Goal: Task Accomplishment & Management: Use online tool/utility

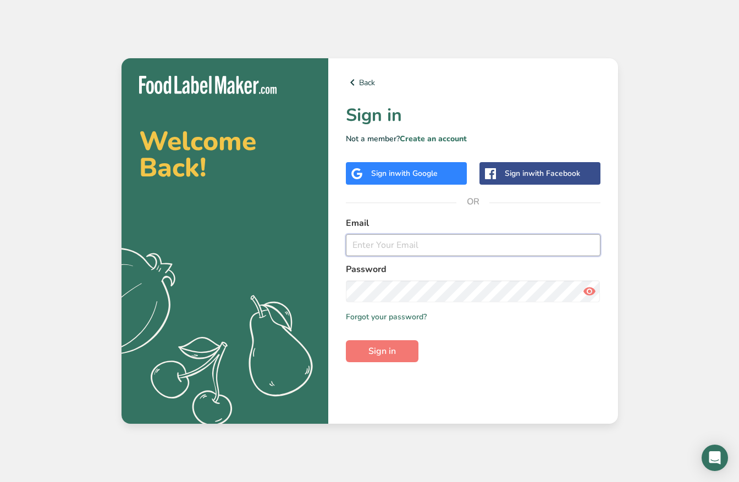
type input "[EMAIL_ADDRESS][DOMAIN_NAME]"
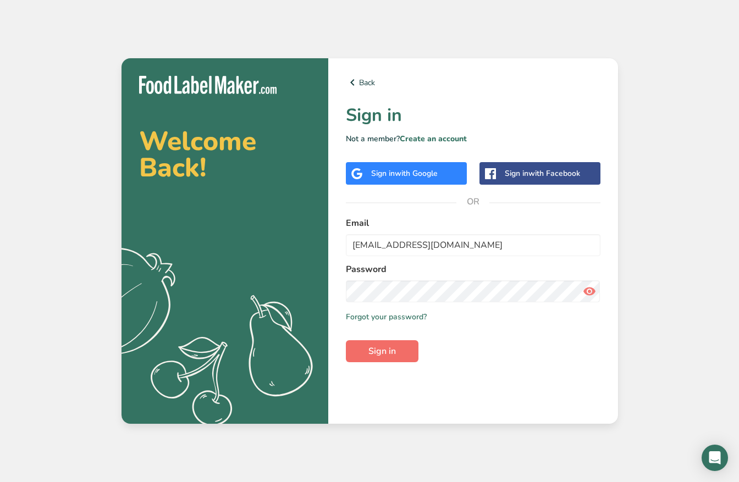
click at [380, 352] on span "Sign in" at bounding box center [381, 351] width 27 height 13
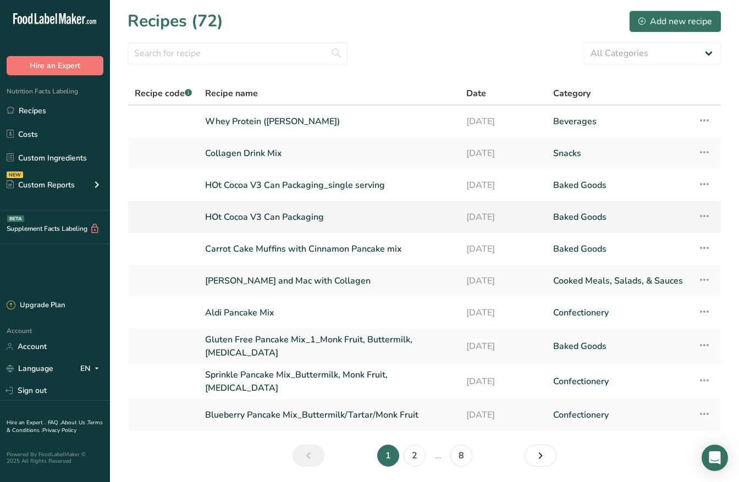
click at [264, 212] on link "HOt Cocoa V3 Can Packaging" at bounding box center [329, 217] width 248 height 23
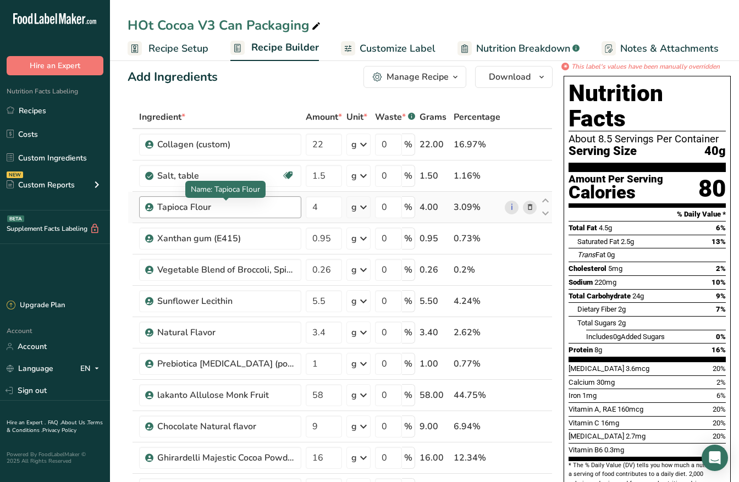
scroll to position [13, 0]
drag, startPoint x: 334, startPoint y: 397, endPoint x: 295, endPoint y: 397, distance: 39.6
click at [295, 397] on tr "lakanto Allulose Monk Fruit 58 g Weight Units g kg mg See more Volume Units l V…" at bounding box center [340, 395] width 424 height 31
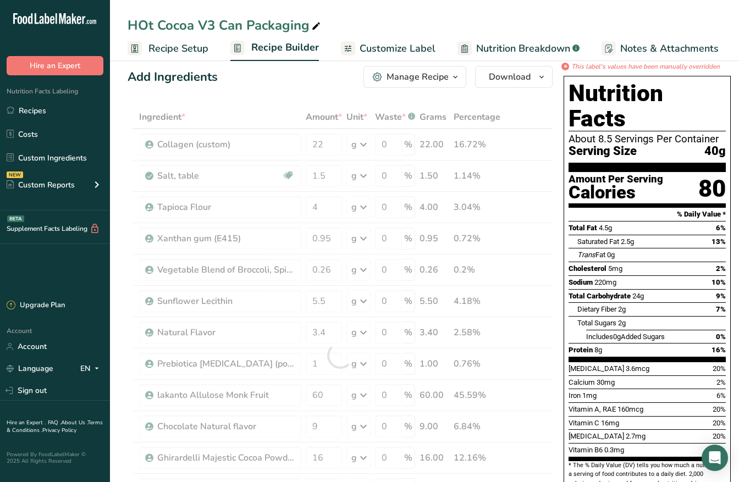
click at [471, 13] on div "HOt Cocoa V3 Can Packaging Recipe Setup Recipe Builder Customize Label Nutritio…" at bounding box center [424, 30] width 629 height 61
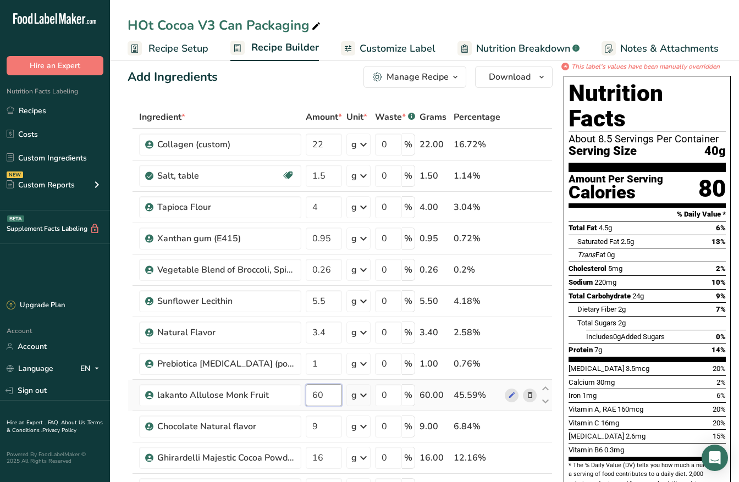
drag, startPoint x: 329, startPoint y: 397, endPoint x: 308, endPoint y: 397, distance: 20.9
click at [308, 397] on input "60" at bounding box center [324, 395] width 36 height 22
type input "58"
click at [437, 20] on div "HOt Cocoa V3 Can Packaging" at bounding box center [424, 25] width 629 height 20
drag, startPoint x: 331, startPoint y: 146, endPoint x: 305, endPoint y: 145, distance: 25.9
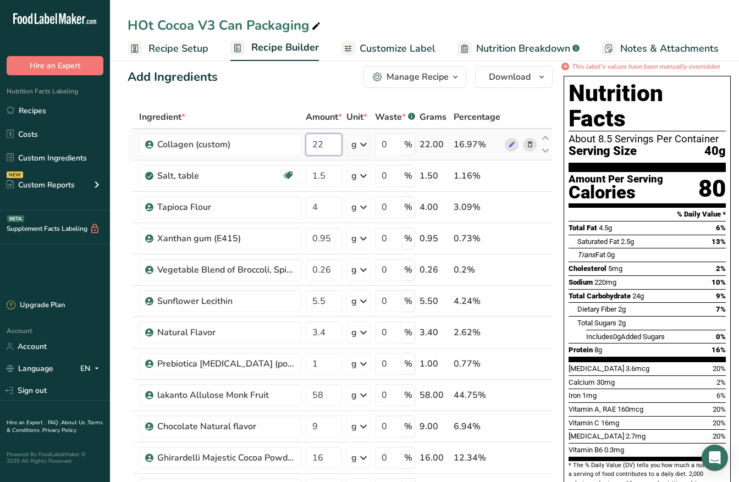
click at [305, 146] on td "22" at bounding box center [323, 144] width 41 height 31
type input "20"
click at [512, 50] on span "Nutrition Breakdown" at bounding box center [523, 48] width 94 height 15
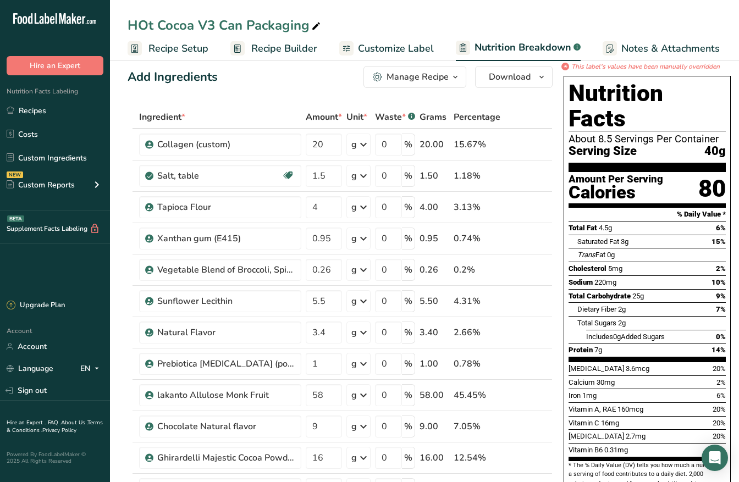
scroll to position [0, 108]
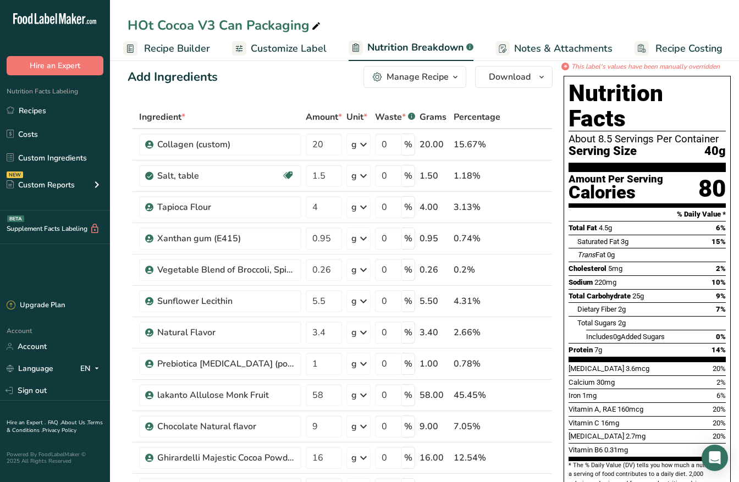
select select "Calories"
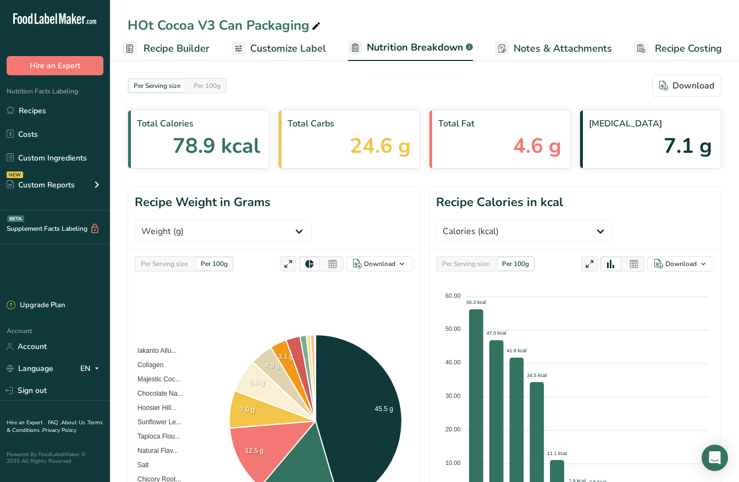
scroll to position [0, 0]
click at [157, 45] on span "Recipe Builder" at bounding box center [176, 48] width 66 height 15
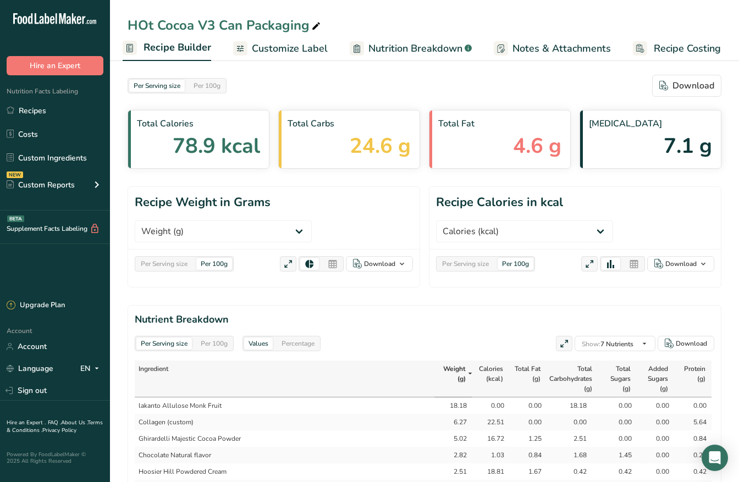
scroll to position [0, 106]
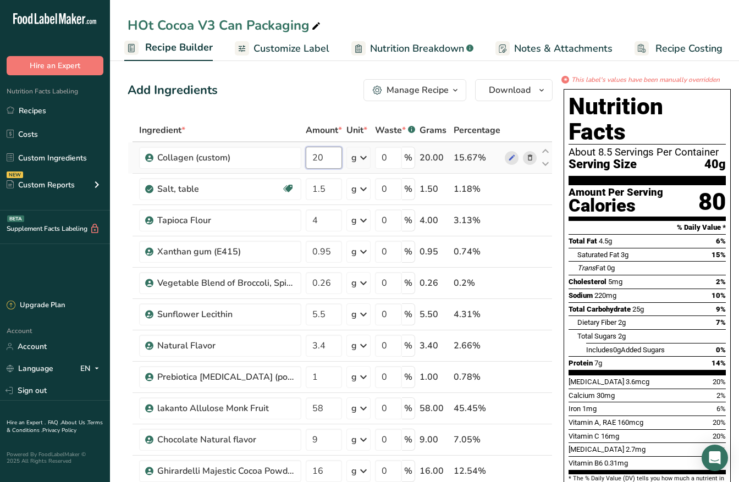
click at [328, 153] on input "20" at bounding box center [324, 158] width 36 height 22
click at [314, 99] on div "Add Ingredients Manage Recipe Delete Recipe Duplicate Recipe Scale Recipe Save …" at bounding box center [340, 90] width 425 height 22
click at [328, 165] on input "21" at bounding box center [324, 158] width 36 height 22
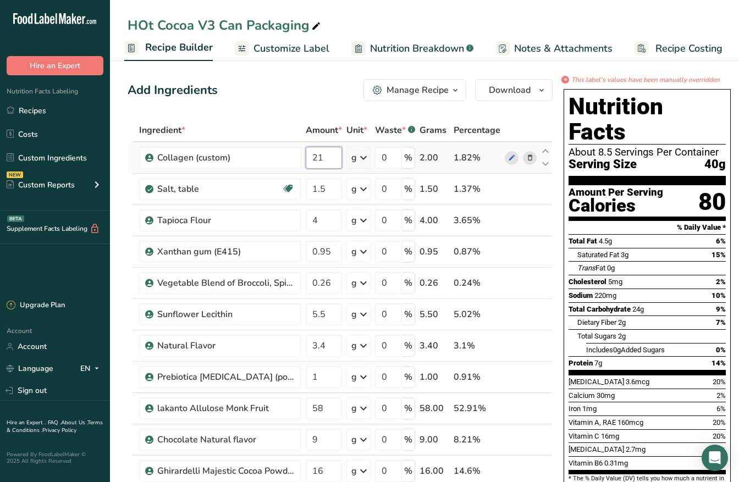
type input "2"
type input "19"
click at [308, 86] on div "Add Ingredients Manage Recipe Delete Recipe Duplicate Recipe Scale Recipe Save …" at bounding box center [340, 90] width 425 height 22
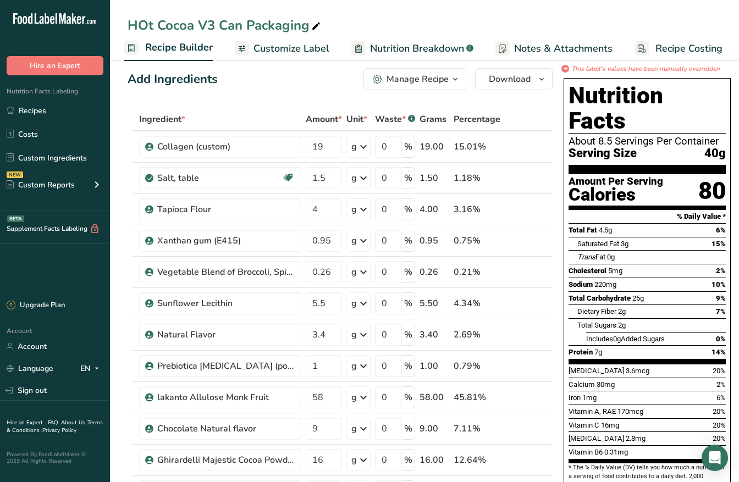
scroll to position [12, 0]
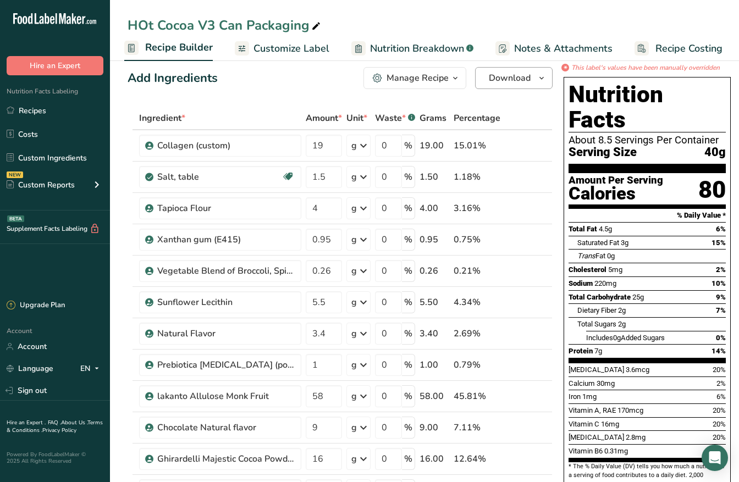
click at [537, 79] on icon "button" at bounding box center [541, 78] width 9 height 14
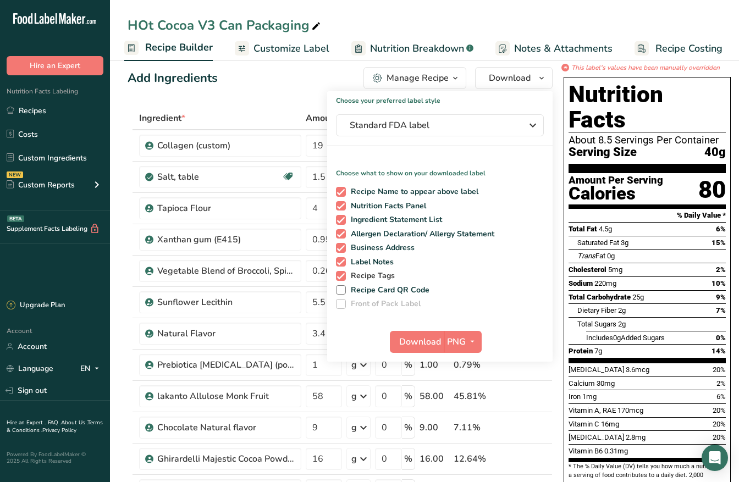
click at [338, 275] on span at bounding box center [341, 276] width 10 height 10
click at [338, 275] on input "Recipe Tags" at bounding box center [339, 275] width 7 height 7
checkbox input "false"
click at [338, 262] on span at bounding box center [341, 262] width 10 height 10
click at [338, 262] on input "Label Notes" at bounding box center [339, 261] width 7 height 7
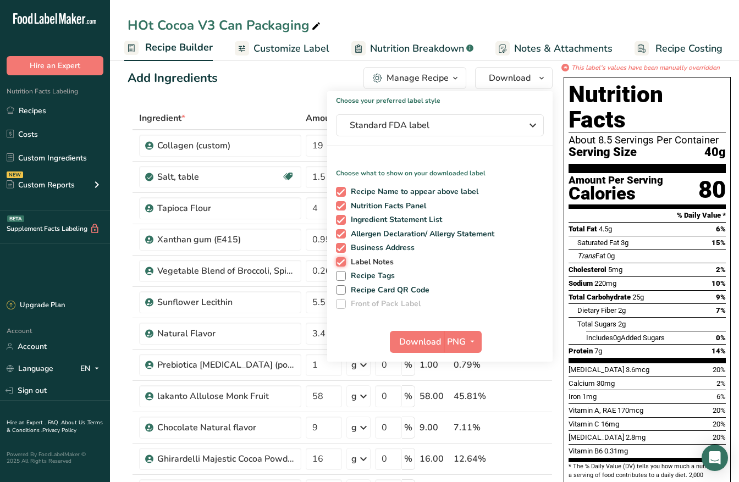
checkbox input "false"
click at [339, 248] on span at bounding box center [341, 248] width 10 height 10
click at [339, 248] on input "Business Address" at bounding box center [339, 247] width 7 height 7
checkbox input "false"
click at [339, 237] on span at bounding box center [341, 234] width 10 height 10
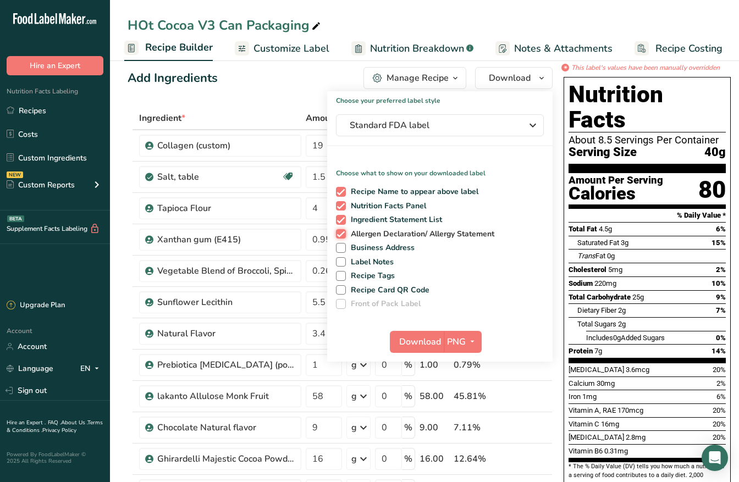
click at [339, 237] on input "Allergen Declaration/ Allergy Statement" at bounding box center [339, 233] width 7 height 7
checkbox input "false"
click at [339, 220] on span at bounding box center [341, 220] width 10 height 10
click at [339, 220] on input "Ingredient Statement List" at bounding box center [339, 219] width 7 height 7
checkbox input "false"
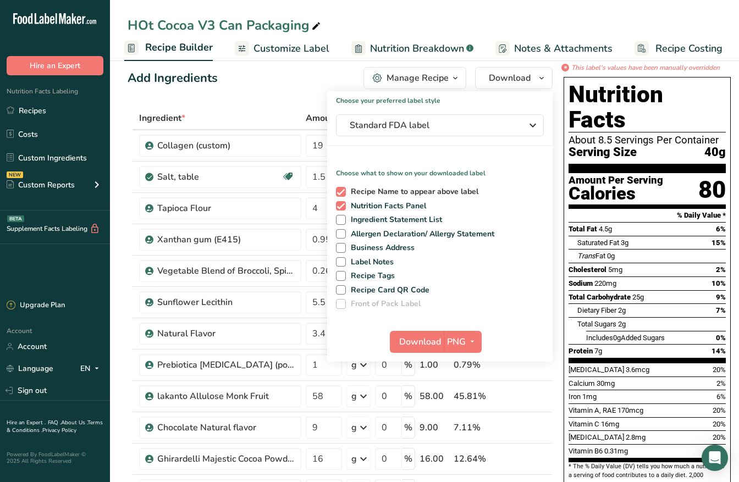
click at [339, 192] on span at bounding box center [341, 192] width 10 height 10
click at [339, 192] on input "Recipe Name to appear above label" at bounding box center [339, 191] width 7 height 7
checkbox input "false"
click at [410, 342] on span "Download" at bounding box center [420, 341] width 42 height 13
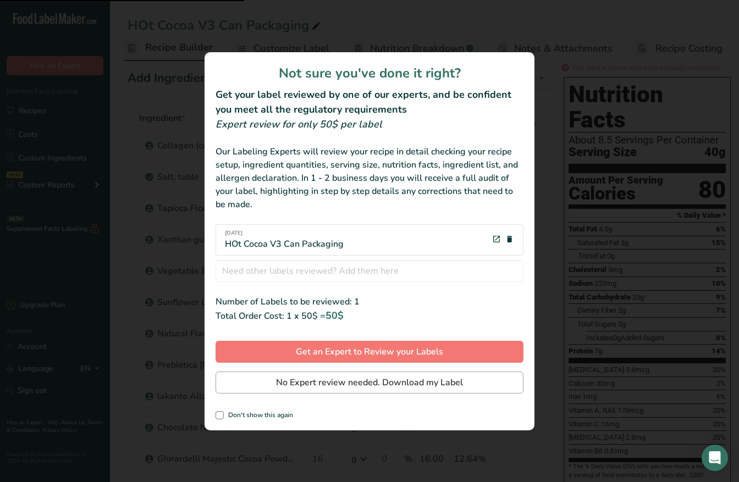
click at [393, 379] on span "No Expert review needed. Download my Label" at bounding box center [369, 382] width 187 height 13
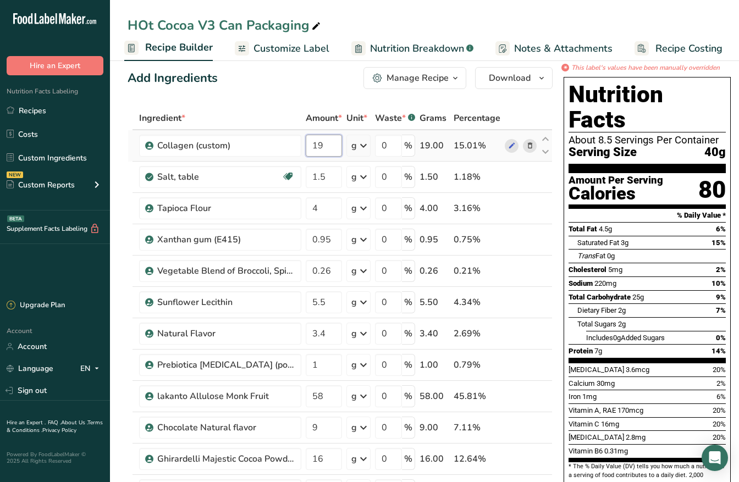
click at [337, 145] on input "19" at bounding box center [324, 146] width 36 height 22
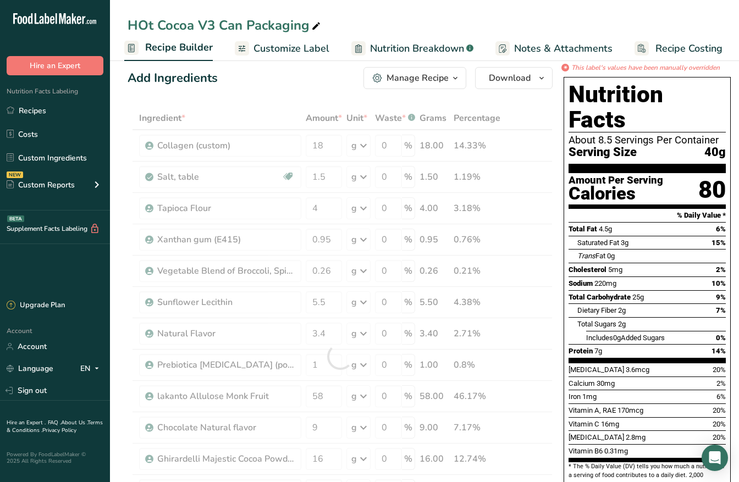
click at [356, 21] on div "HOt Cocoa V3 Can Packaging" at bounding box center [424, 25] width 629 height 20
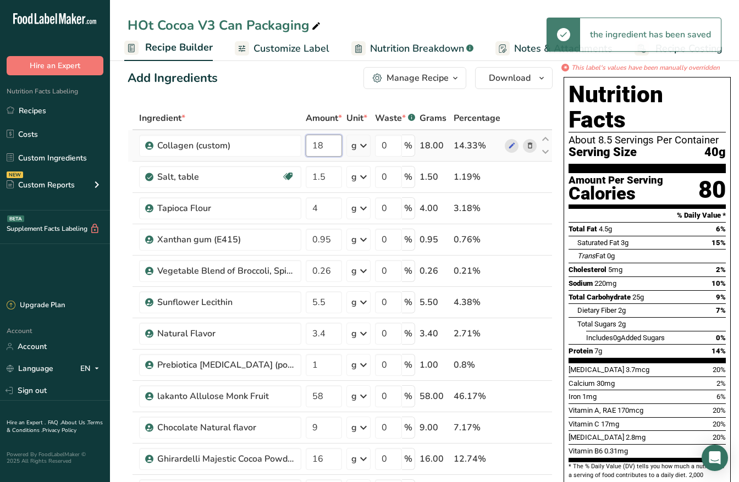
click at [330, 147] on input "18" at bounding box center [324, 146] width 36 height 22
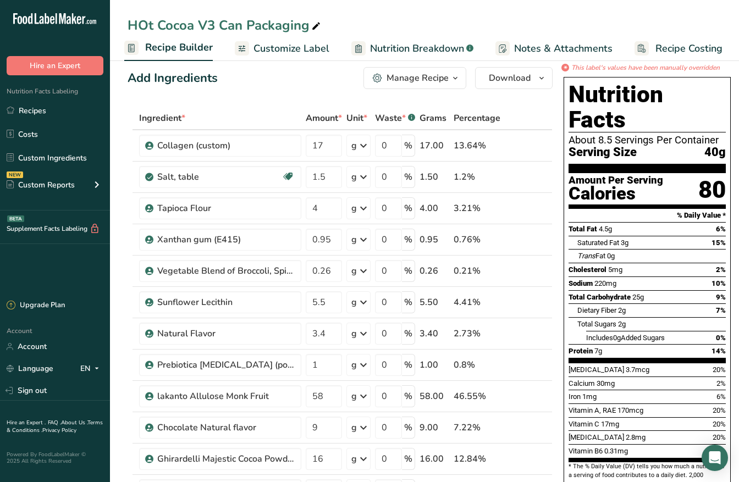
click at [441, 25] on div "HOt Cocoa V3 Can Packaging" at bounding box center [424, 25] width 629 height 20
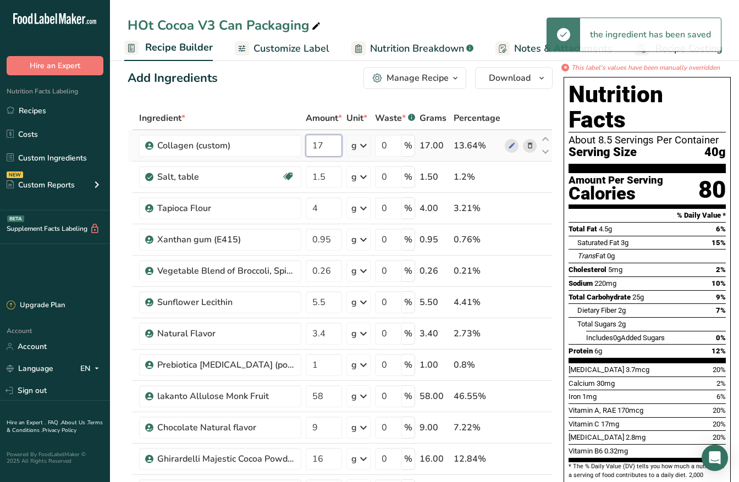
click at [332, 152] on input "17" at bounding box center [324, 146] width 36 height 22
type input "18"
